Goal: Transaction & Acquisition: Subscribe to service/newsletter

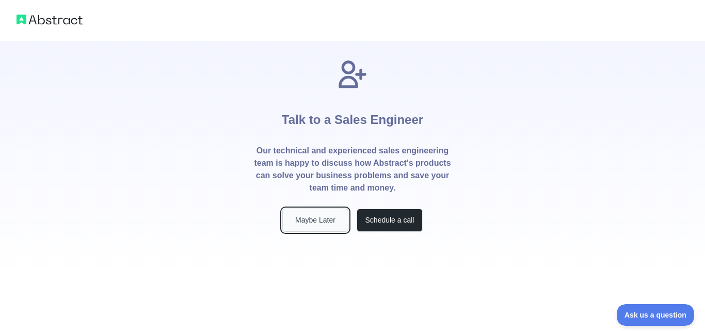
click at [326, 228] on button "Maybe Later" at bounding box center [315, 219] width 66 height 23
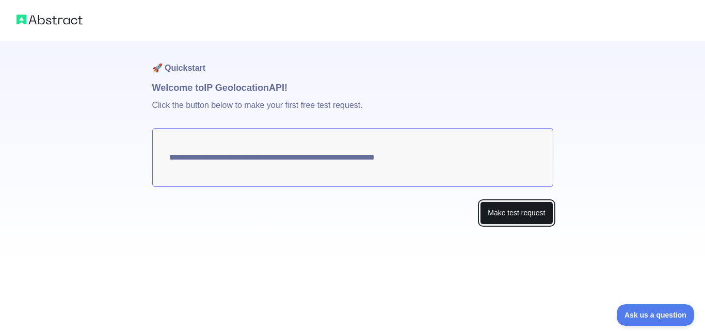
click at [507, 208] on button "Make test request" at bounding box center [516, 212] width 73 height 23
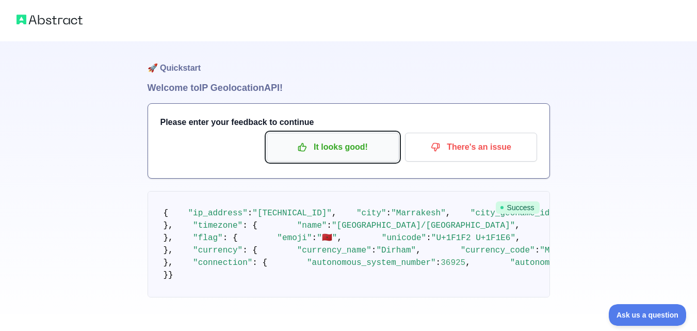
click at [386, 150] on p "It looks good!" at bounding box center [332, 147] width 117 height 18
